Goal: Task Accomplishment & Management: Manage account settings

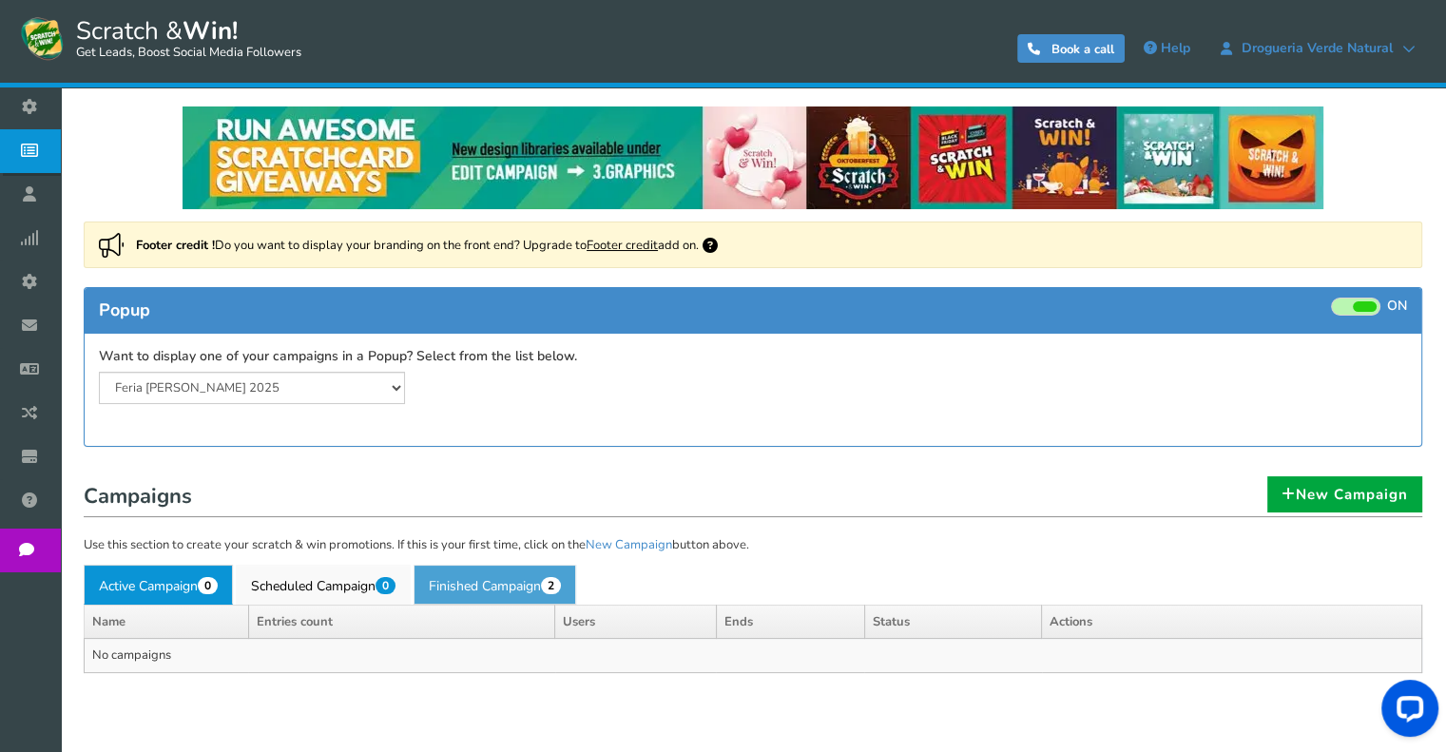
click at [489, 595] on link "Finished Campaign 2" at bounding box center [494, 585] width 163 height 40
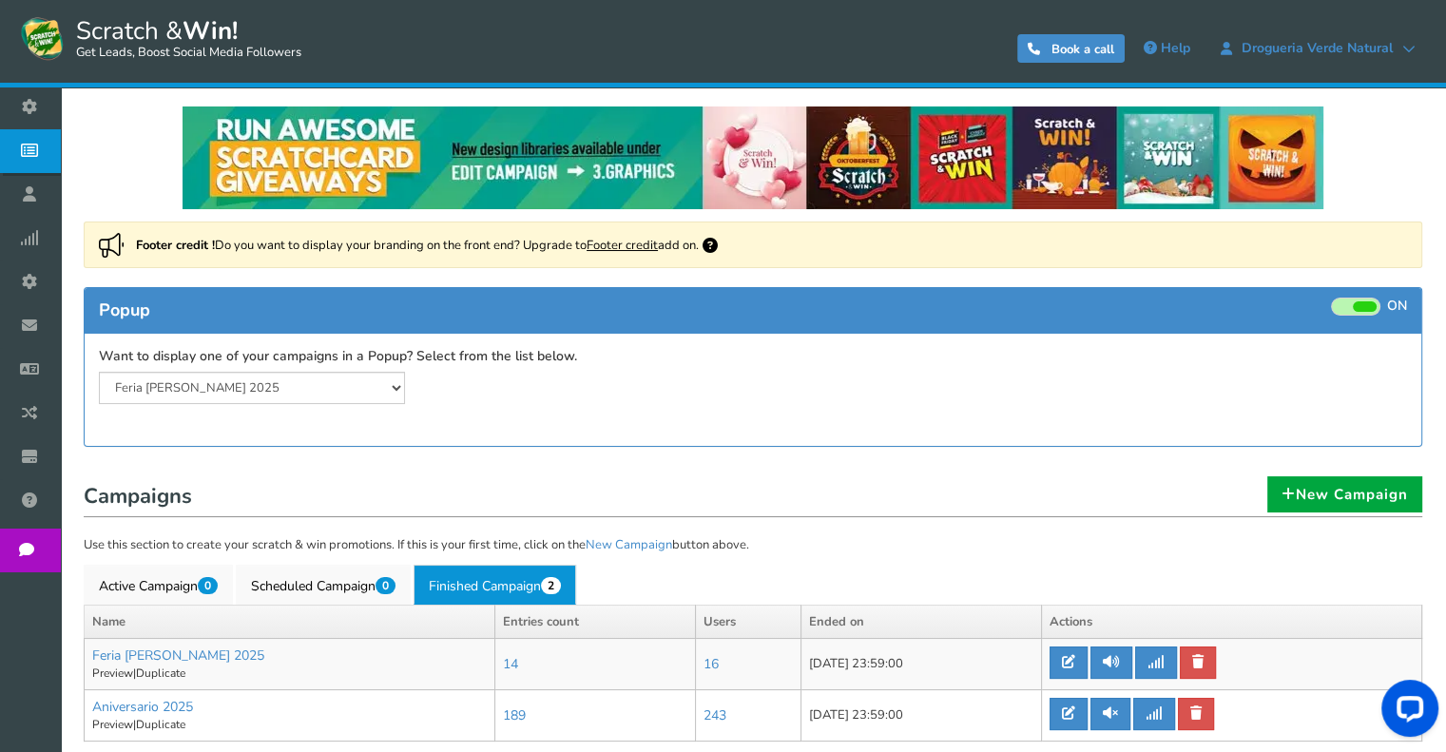
scroll to position [132, 0]
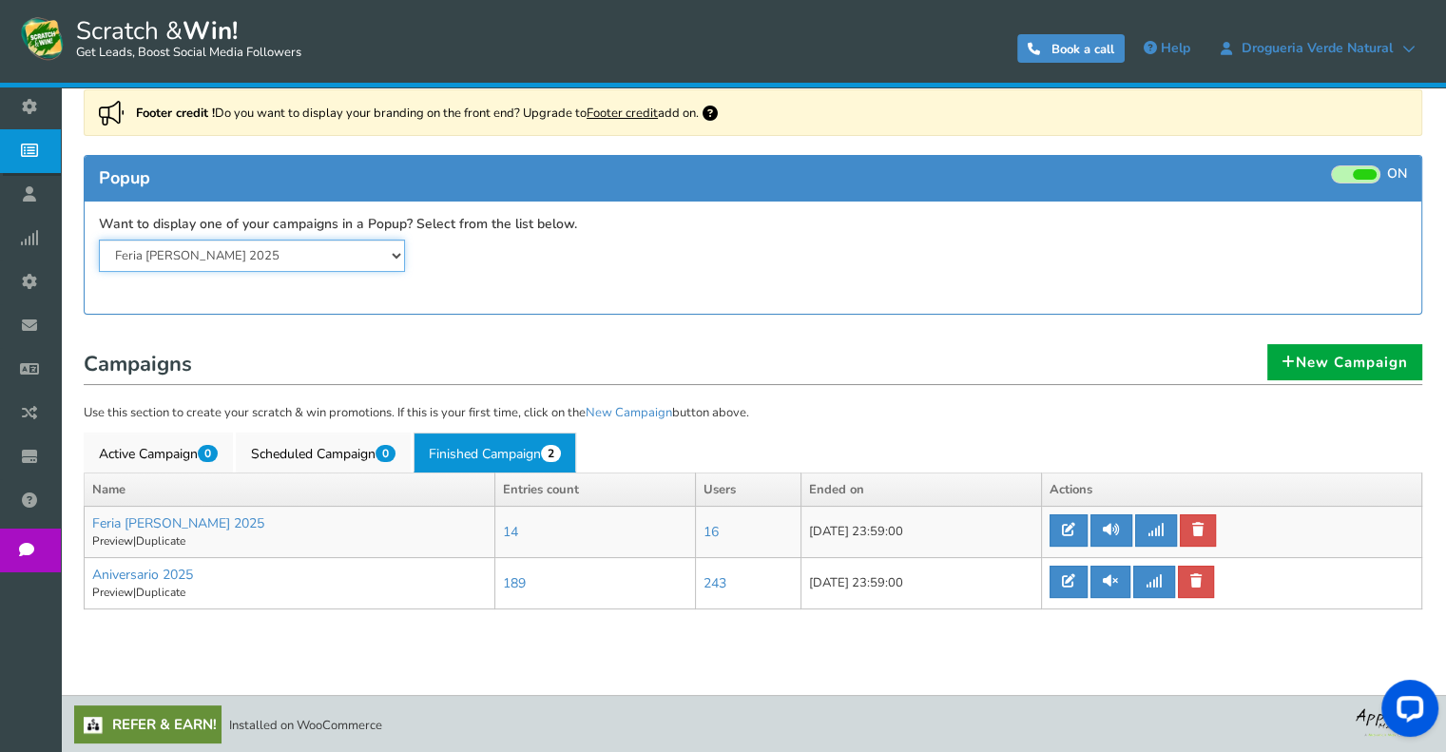
click at [167, 261] on select "Feria [PERSON_NAME] 2025 Aniversario 2025" at bounding box center [252, 256] width 306 height 32
click at [1349, 176] on span at bounding box center [1355, 174] width 49 height 18
click at [0, 0] on input "ON OFF" at bounding box center [0, 0] width 0 height 0
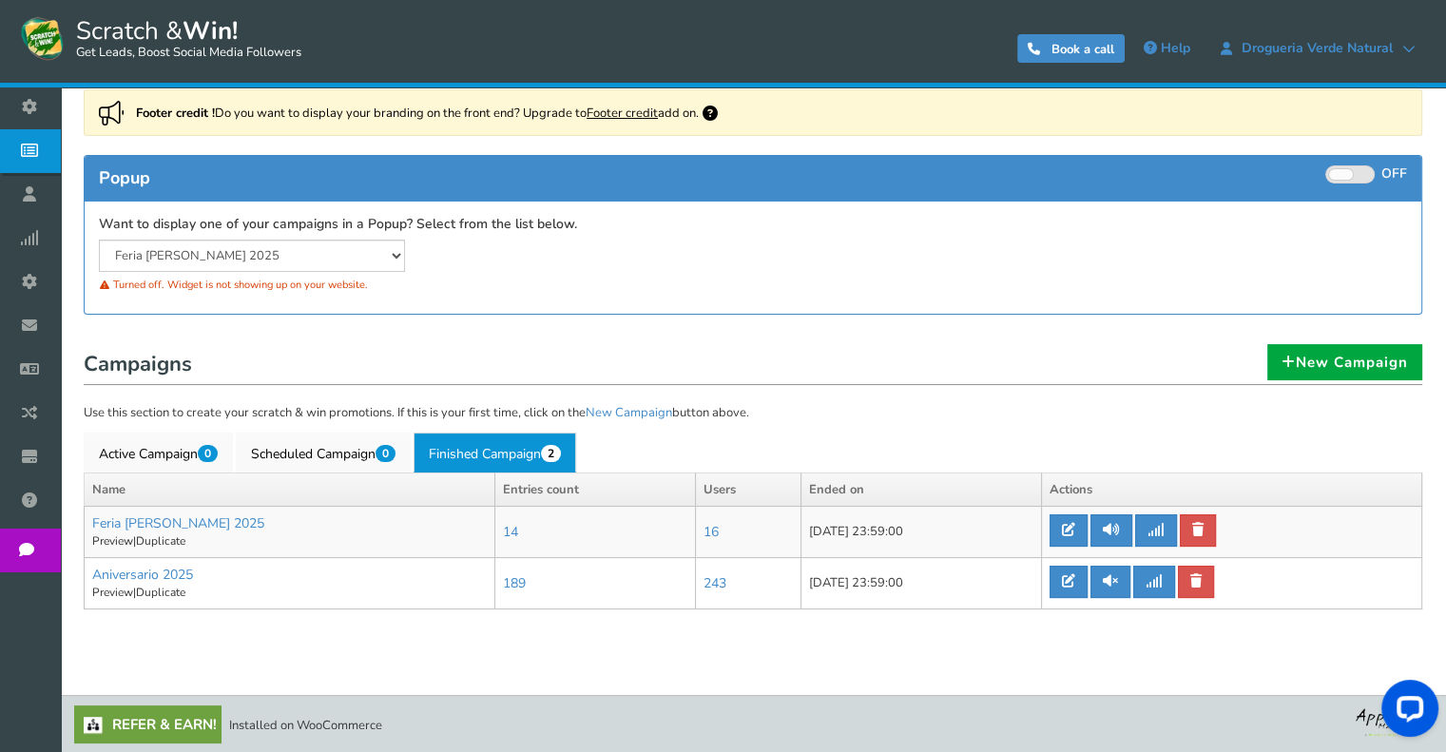
click at [147, 721] on link "Refer & Earn!" at bounding box center [147, 724] width 147 height 38
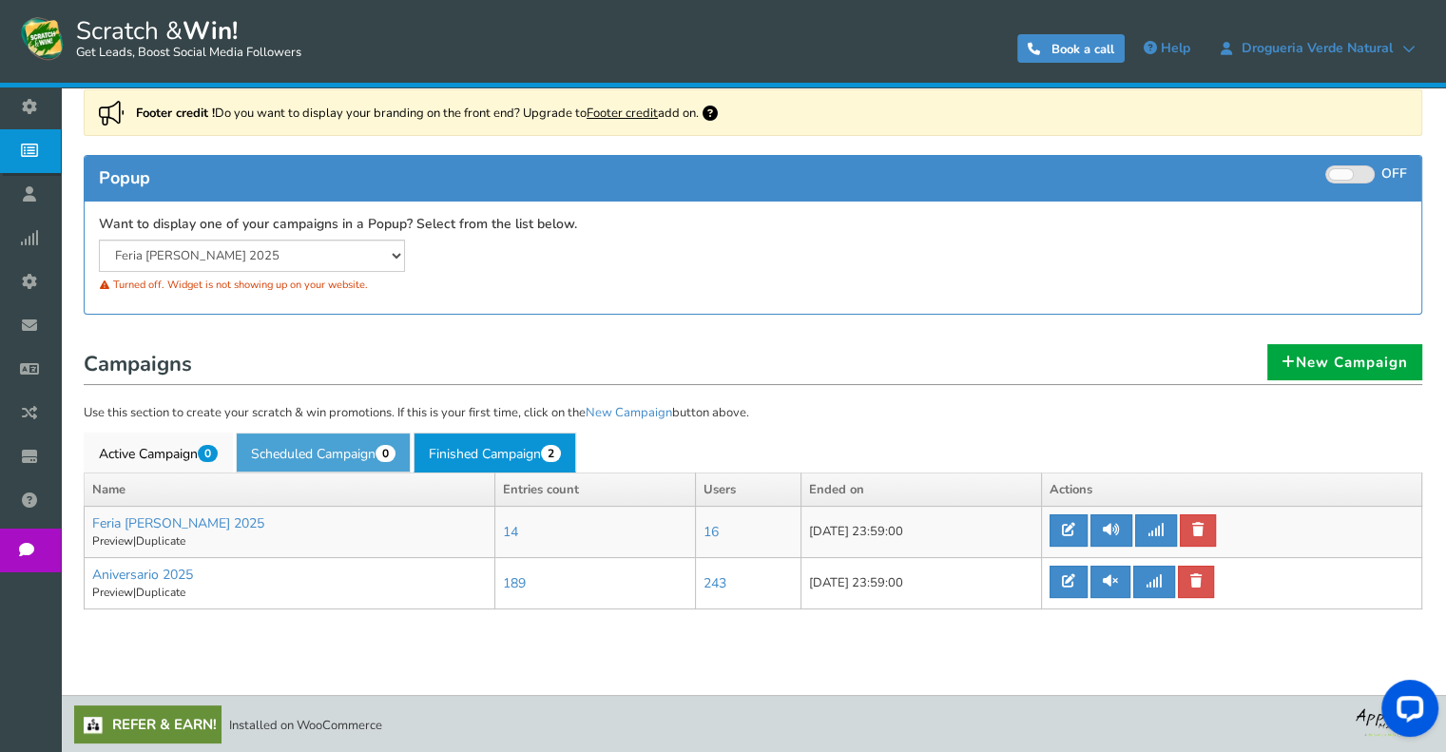
click at [337, 464] on link "Scheduled Campaign 0" at bounding box center [323, 452] width 175 height 40
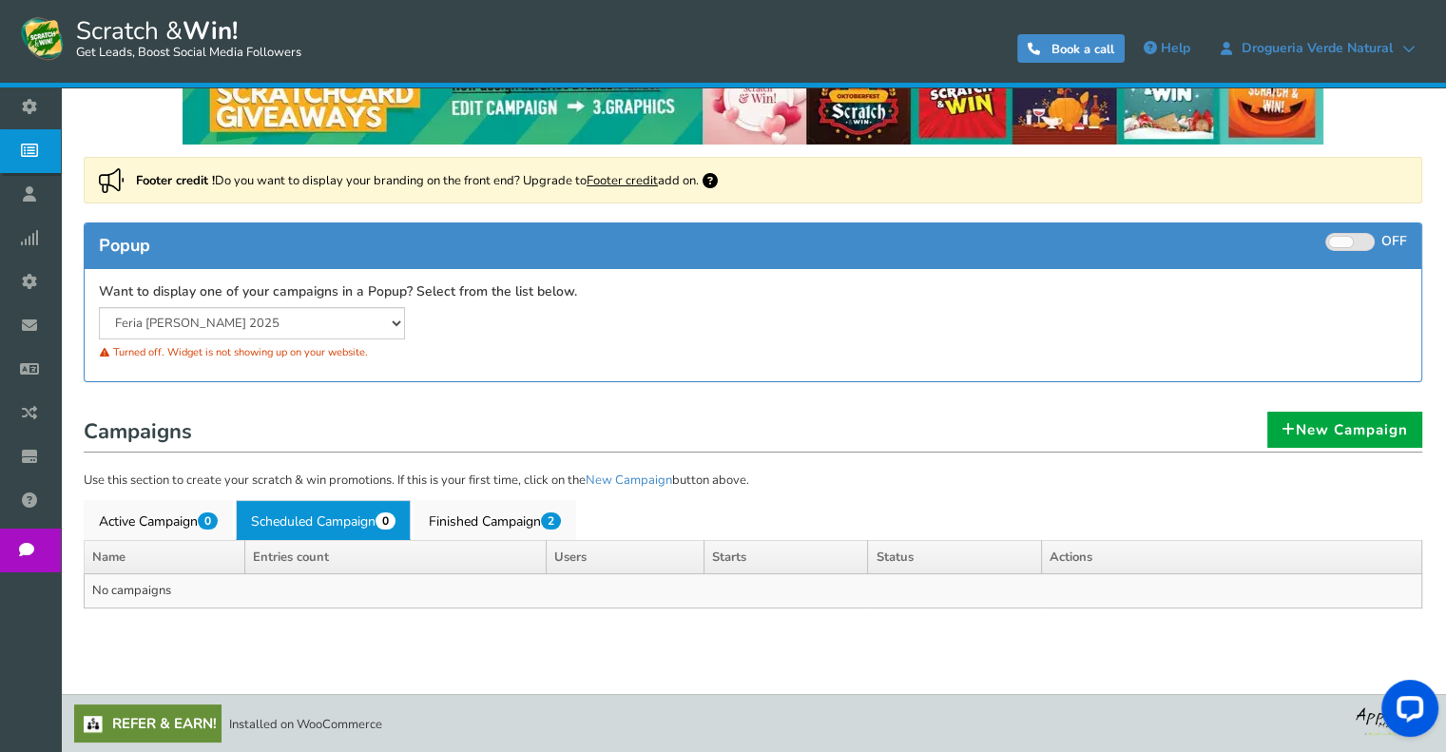
scroll to position [63, 0]
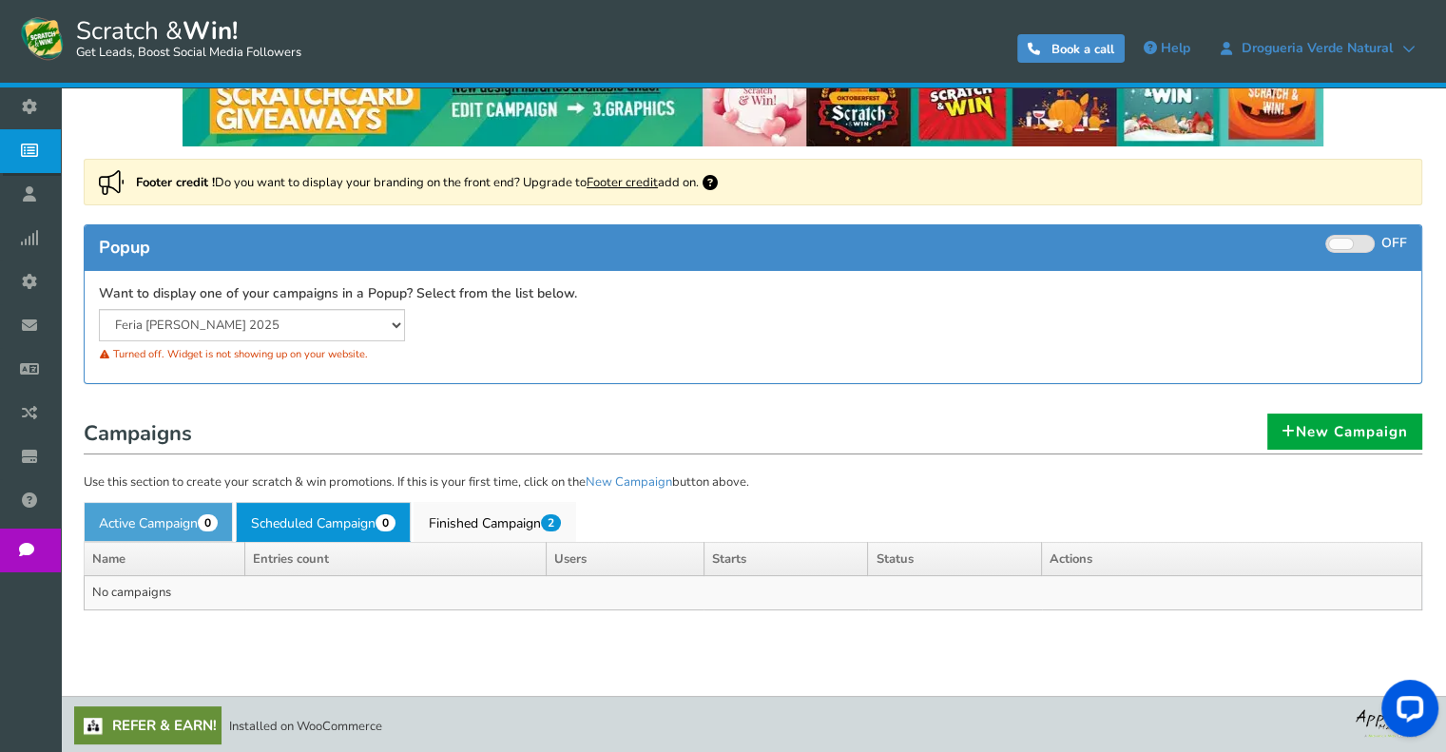
click at [142, 521] on link "Active Campaign 0" at bounding box center [158, 522] width 149 height 40
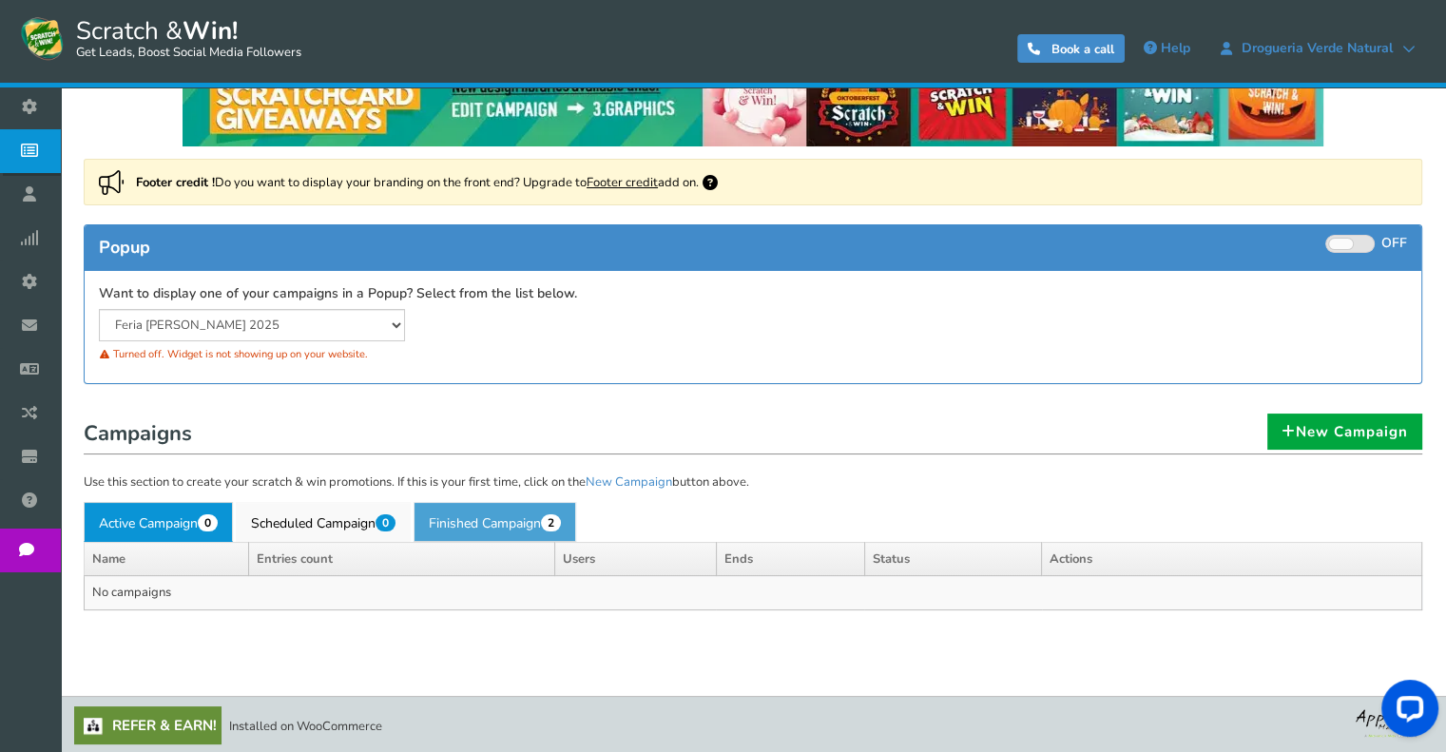
click at [504, 526] on link "Finished Campaign 2" at bounding box center [494, 522] width 163 height 40
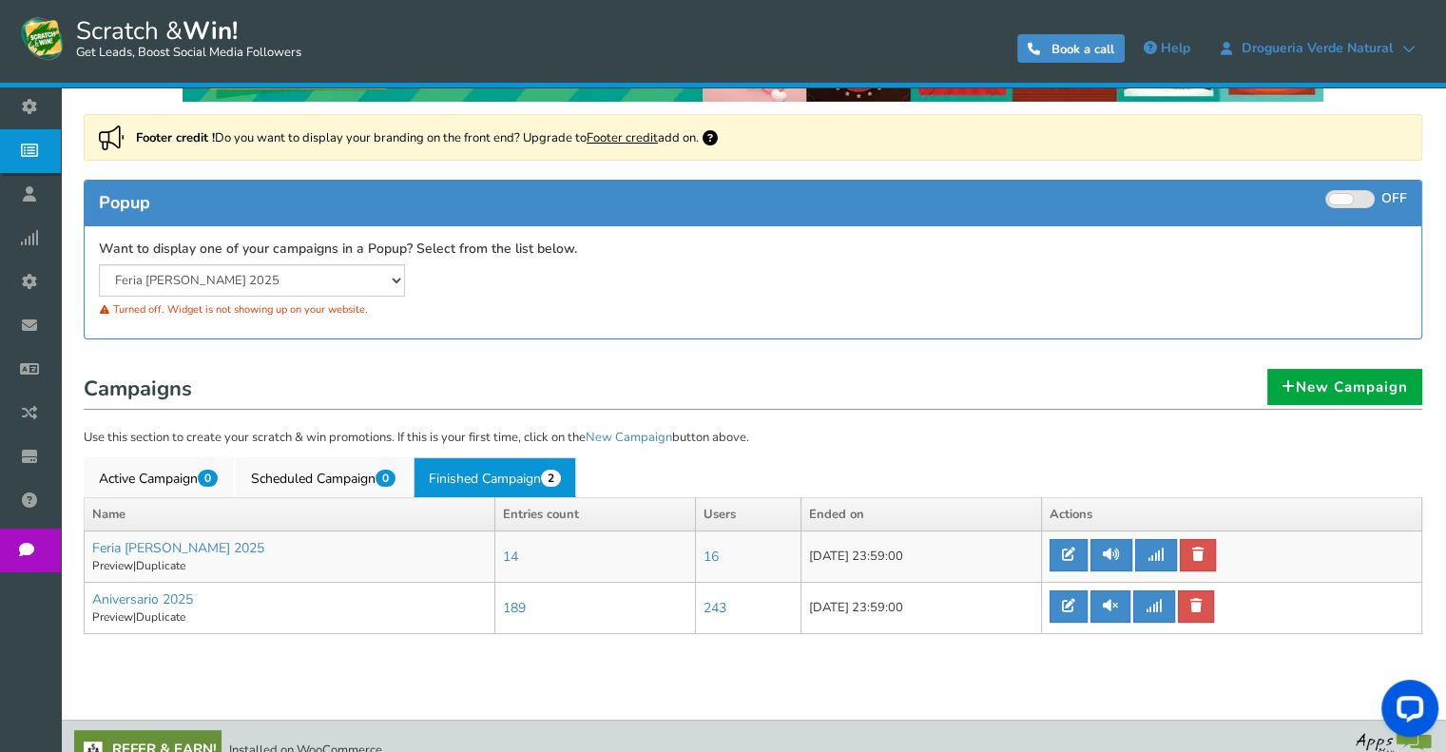
scroll to position [132, 0]
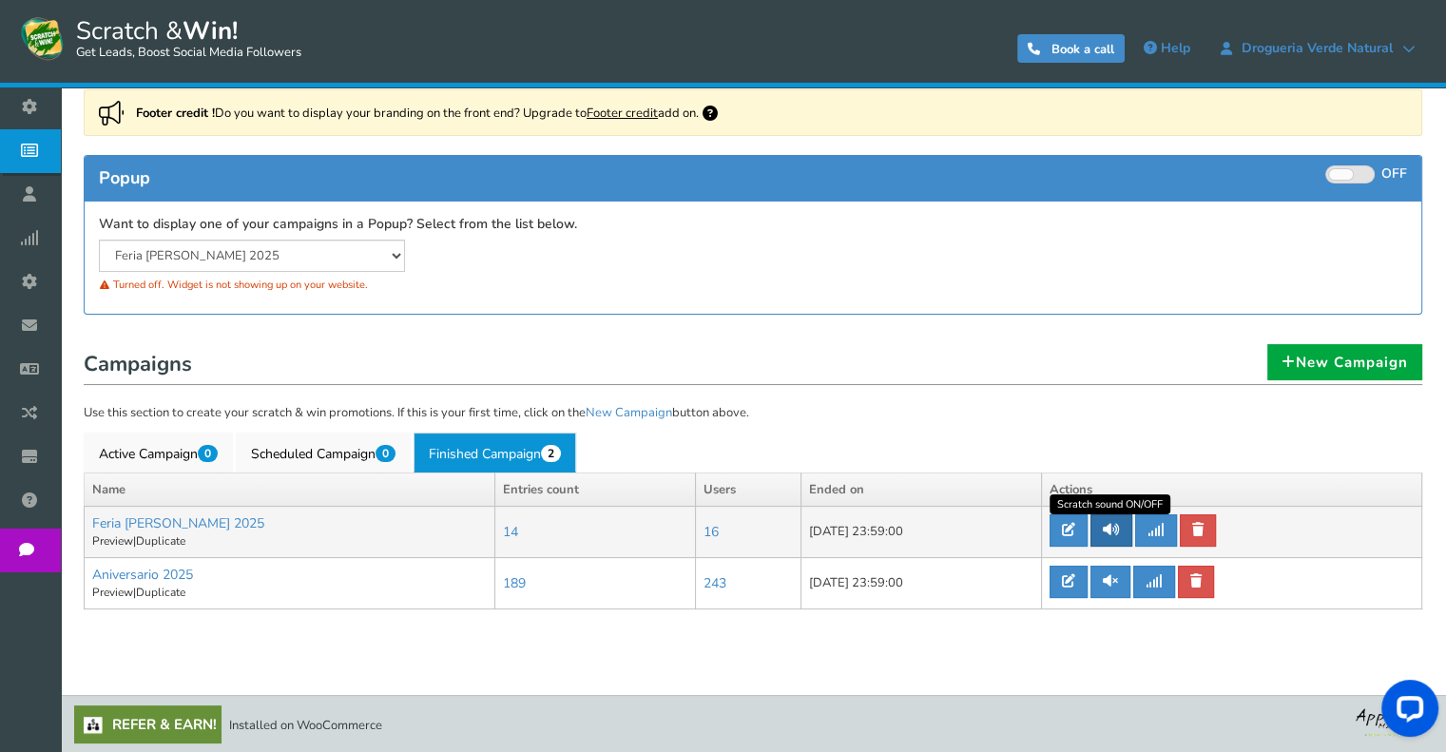
click at [1115, 531] on icon at bounding box center [1110, 529] width 17 height 13
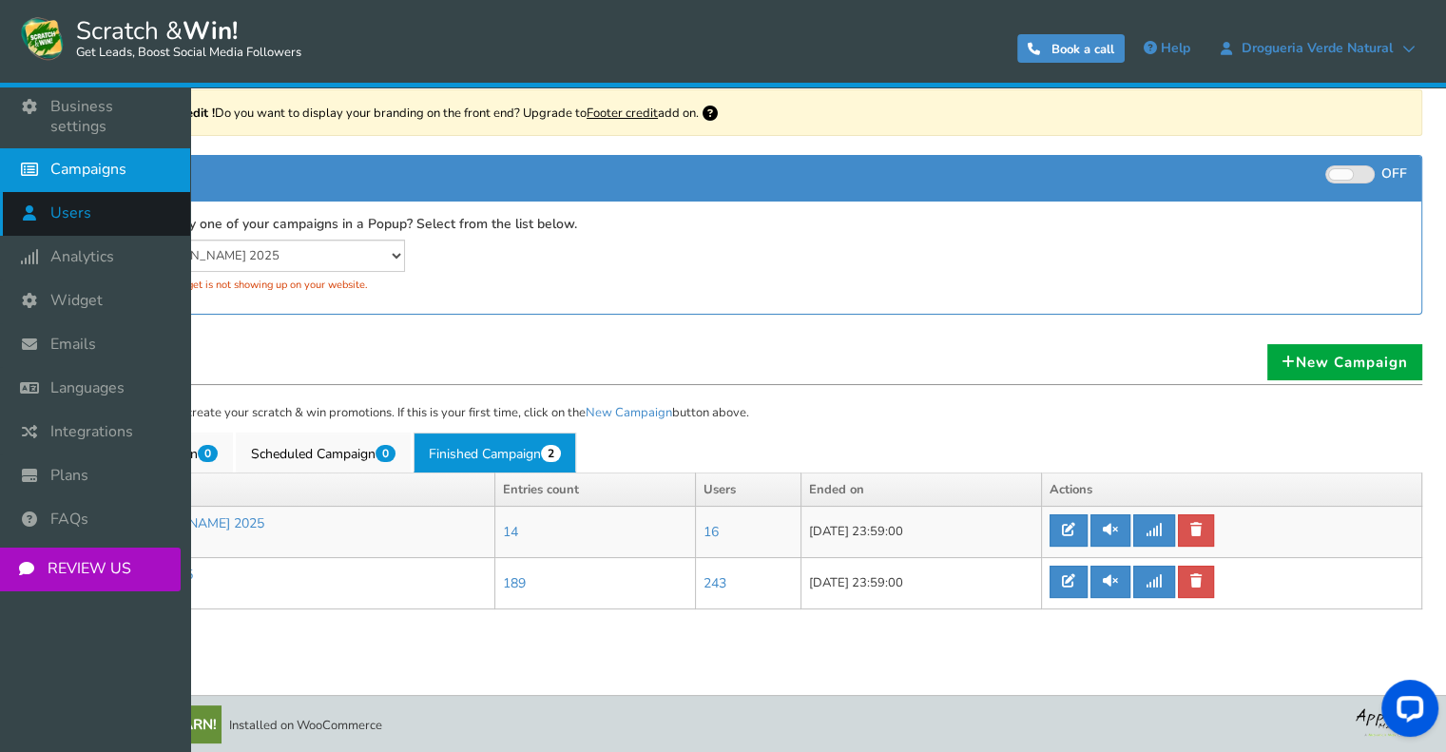
click at [63, 203] on span "Users" at bounding box center [70, 213] width 41 height 20
